Goal: Task Accomplishment & Management: Manage account settings

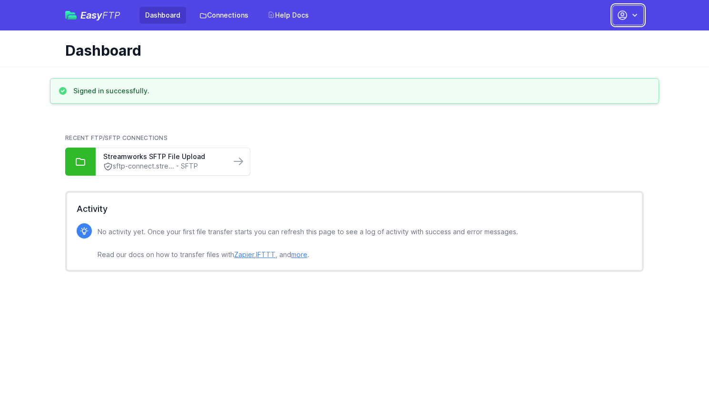
click at [629, 14] on button "button" at bounding box center [627, 15] width 31 height 20
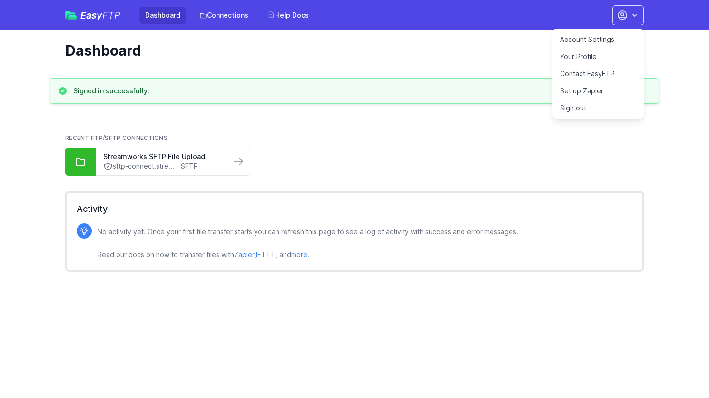
click at [478, 46] on h1 "Dashboard" at bounding box center [350, 50] width 571 height 17
click at [450, 37] on div "Dashboard" at bounding box center [354, 48] width 609 height 36
click at [598, 36] on link "Account Settings" at bounding box center [597, 39] width 91 height 17
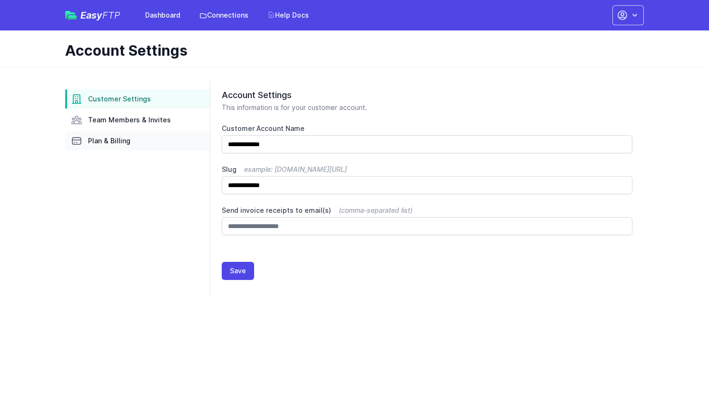
click at [109, 143] on span "Plan & Billing" at bounding box center [109, 141] width 42 height 10
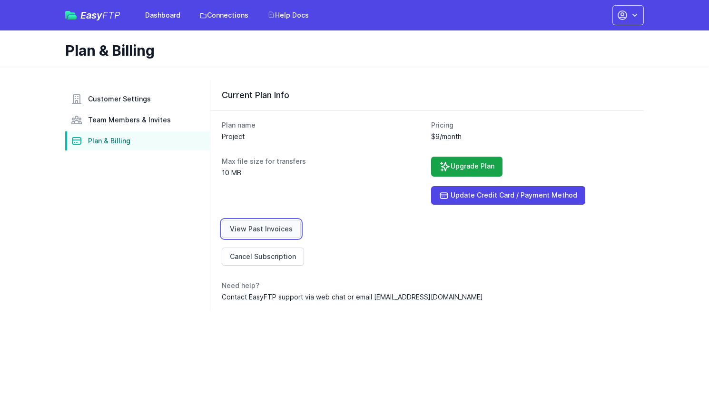
click at [251, 224] on link "View Past Invoices" at bounding box center [261, 229] width 79 height 18
